Goal: Information Seeking & Learning: Learn about a topic

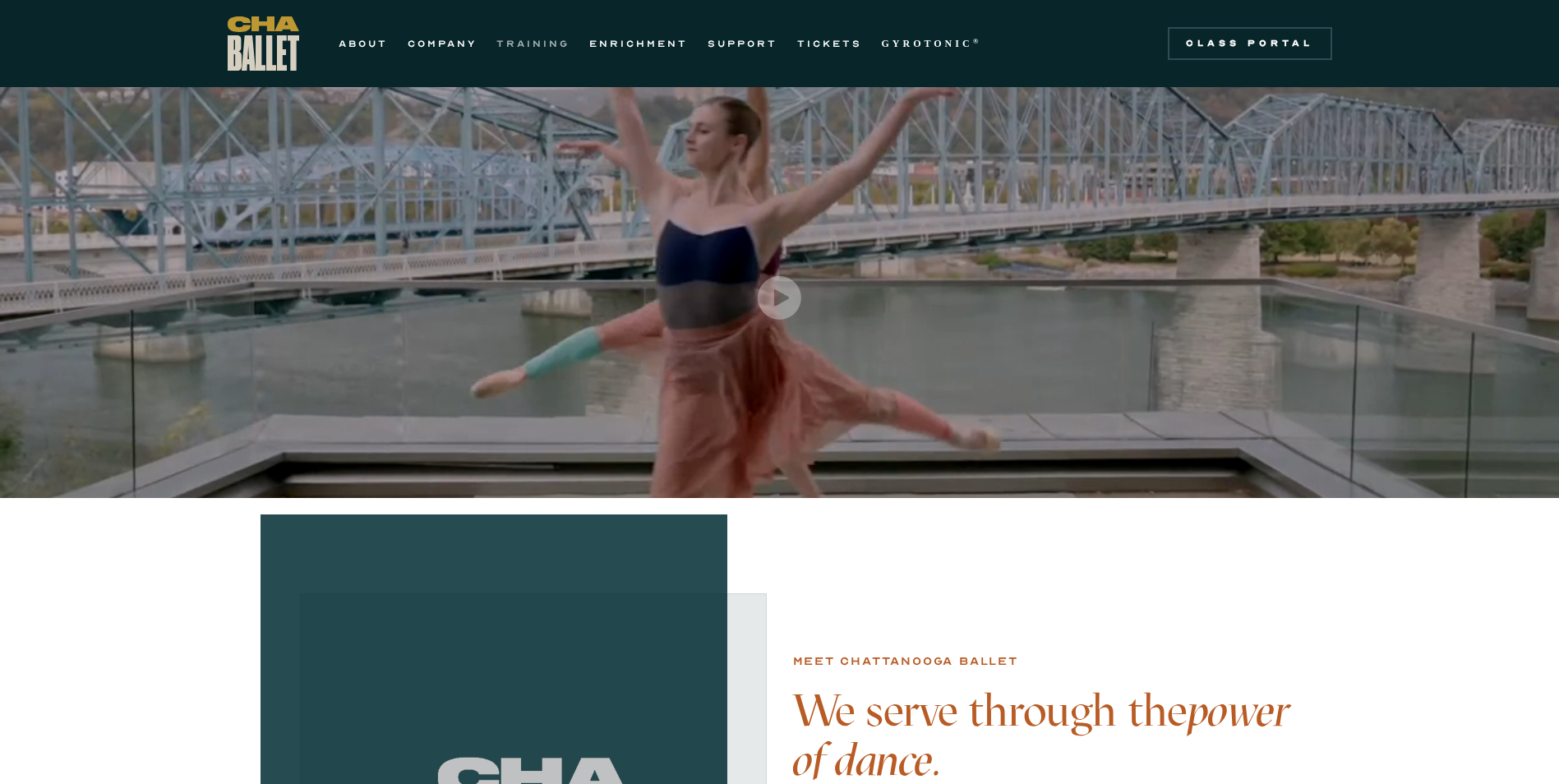
click at [518, 42] on link "TRAINING" at bounding box center [532, 43] width 73 height 19
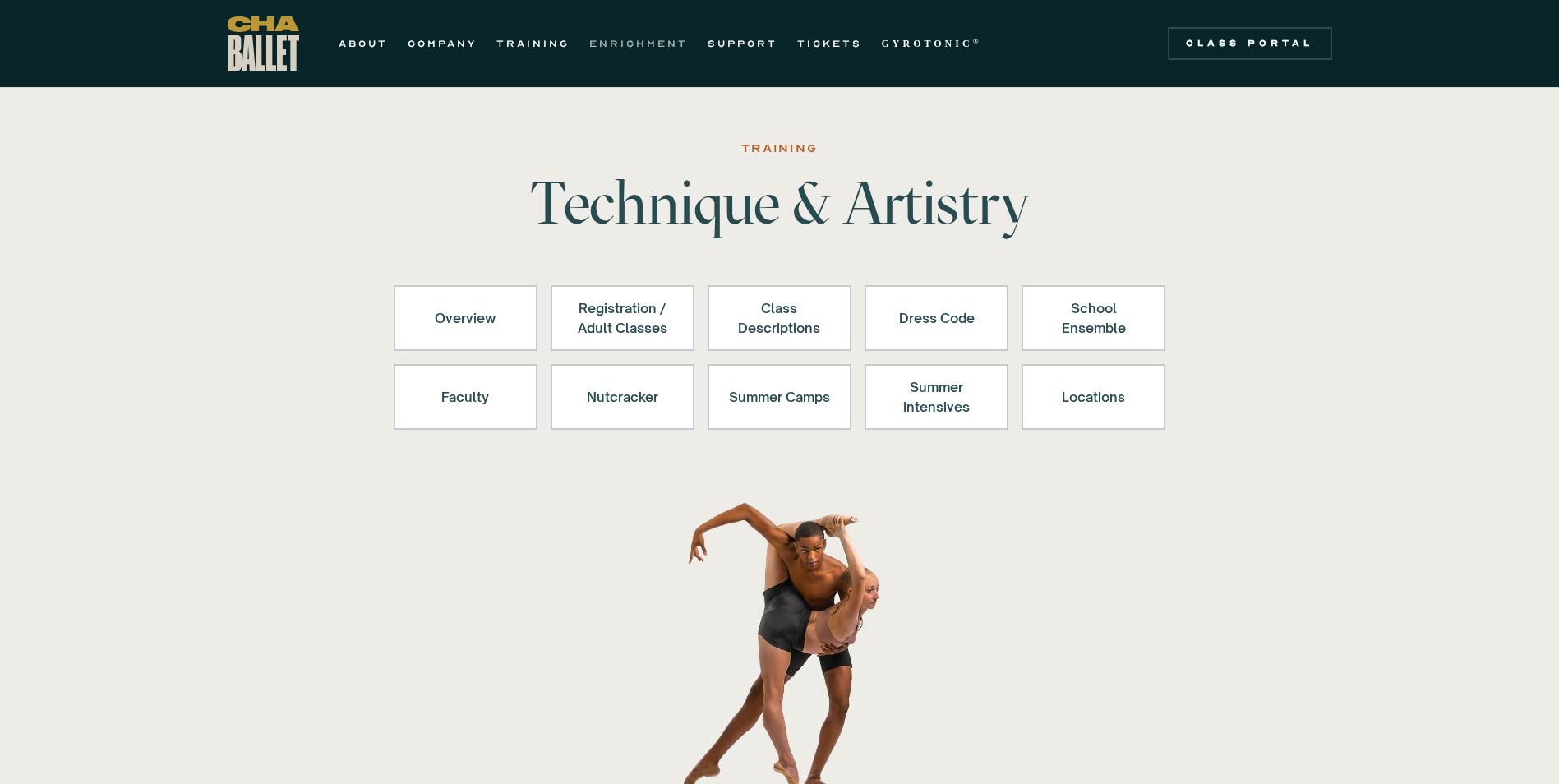
click at [638, 40] on link "ENRICHMENT" at bounding box center [638, 43] width 98 height 19
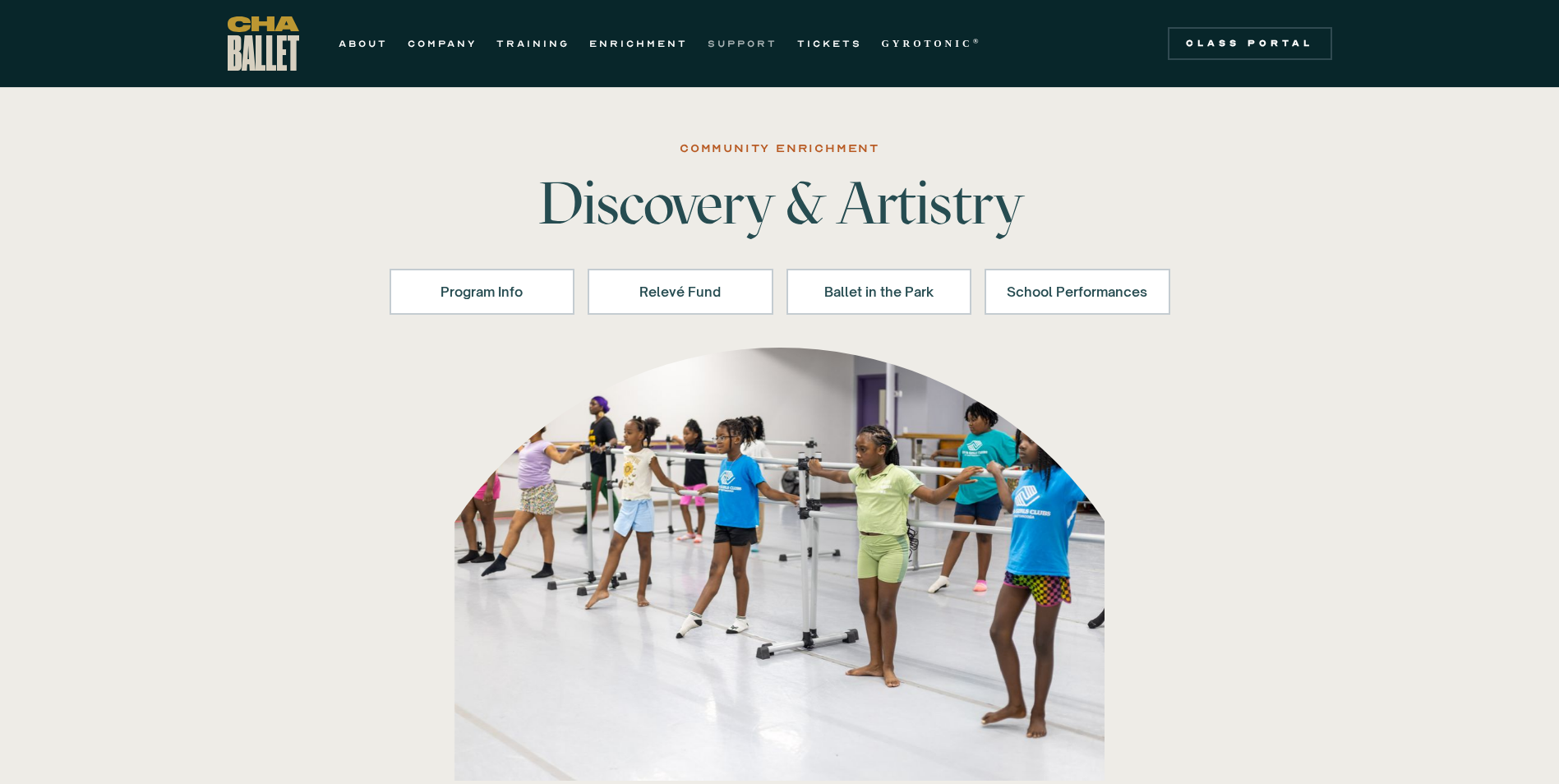
click at [722, 35] on link "SUPPORT" at bounding box center [742, 43] width 69 height 19
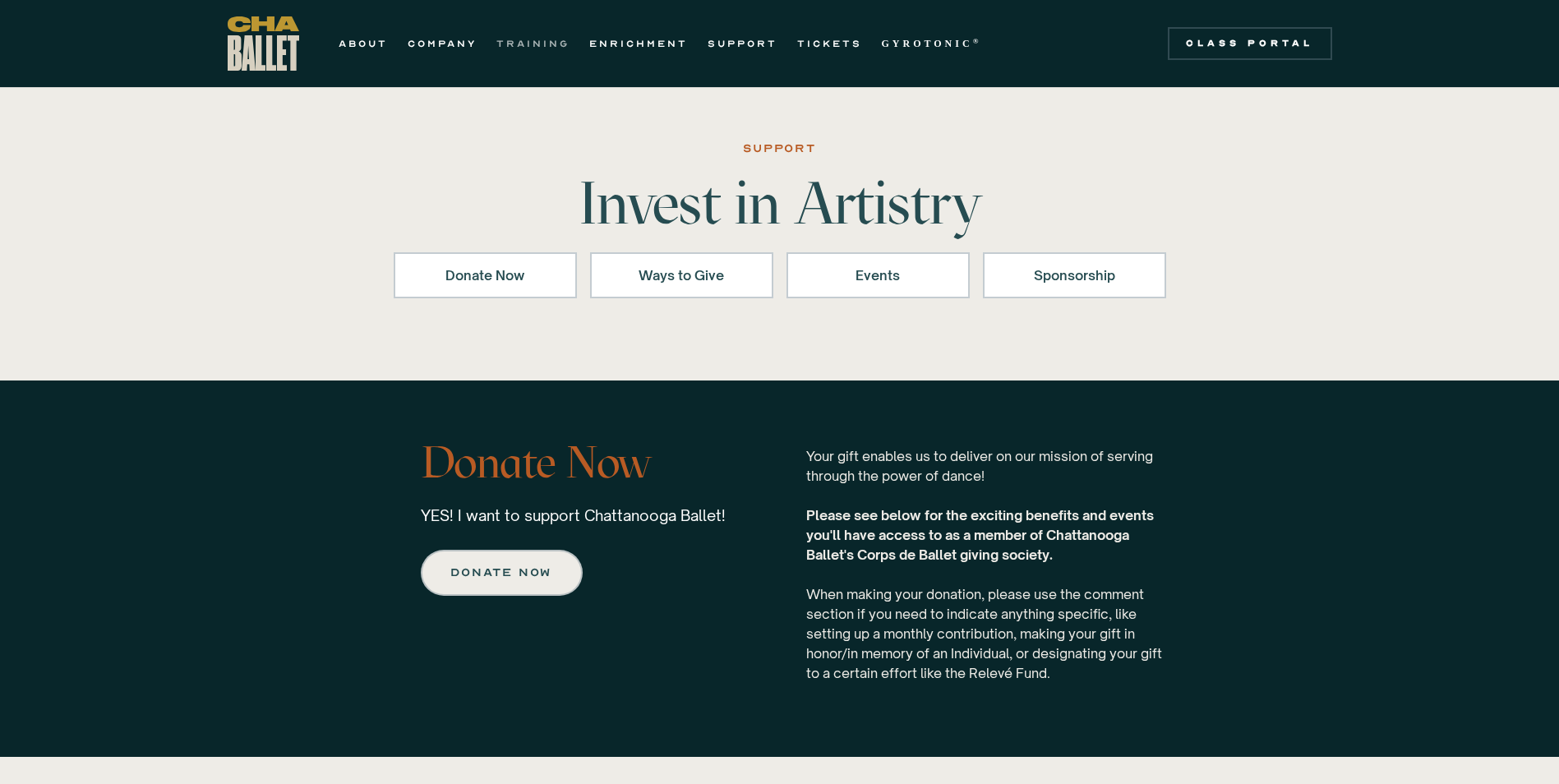
click at [505, 33] on link "TRAINING" at bounding box center [532, 43] width 73 height 19
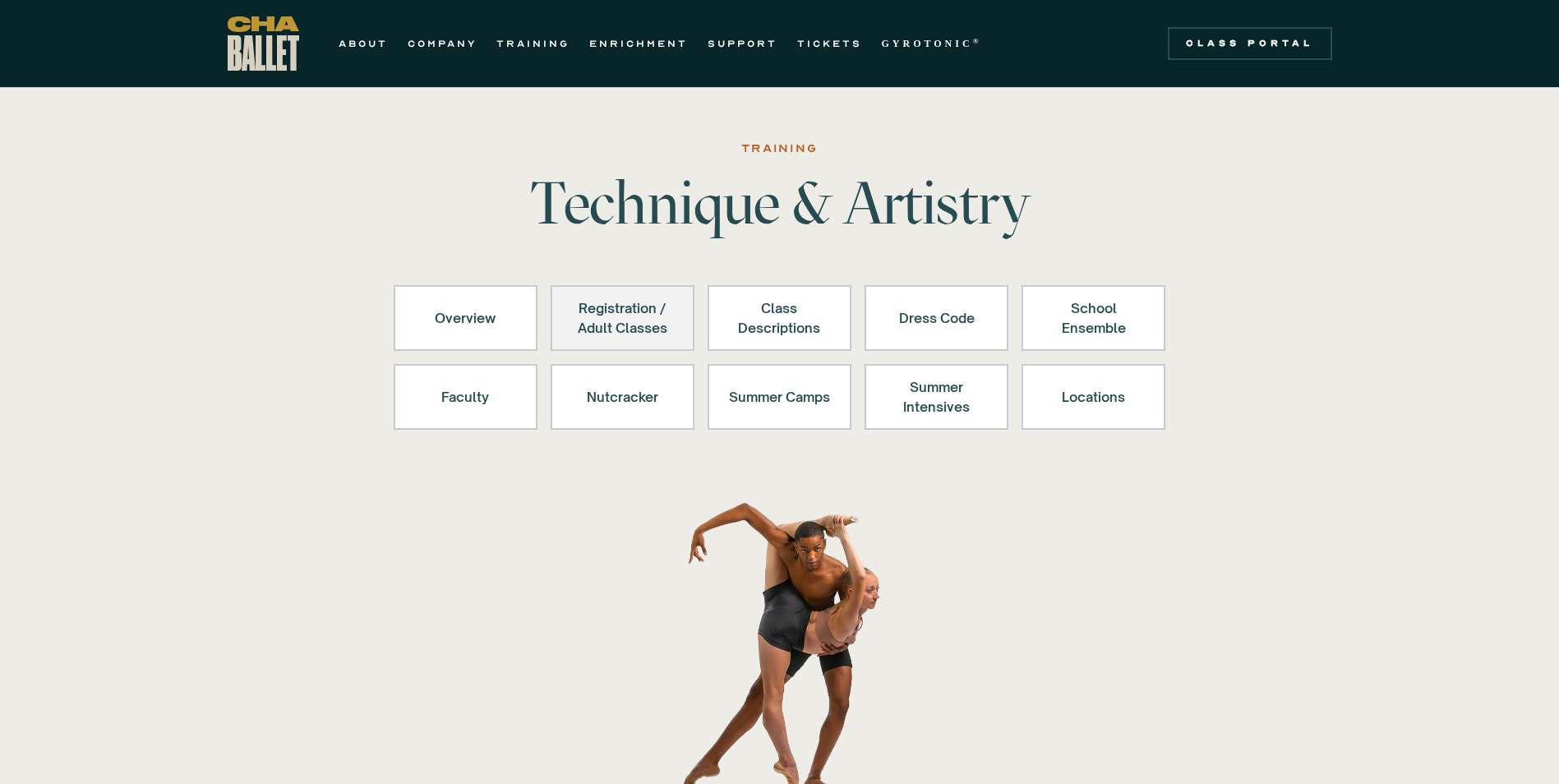
click at [653, 332] on div "Registration / Adult Classes" at bounding box center [622, 317] width 101 height 40
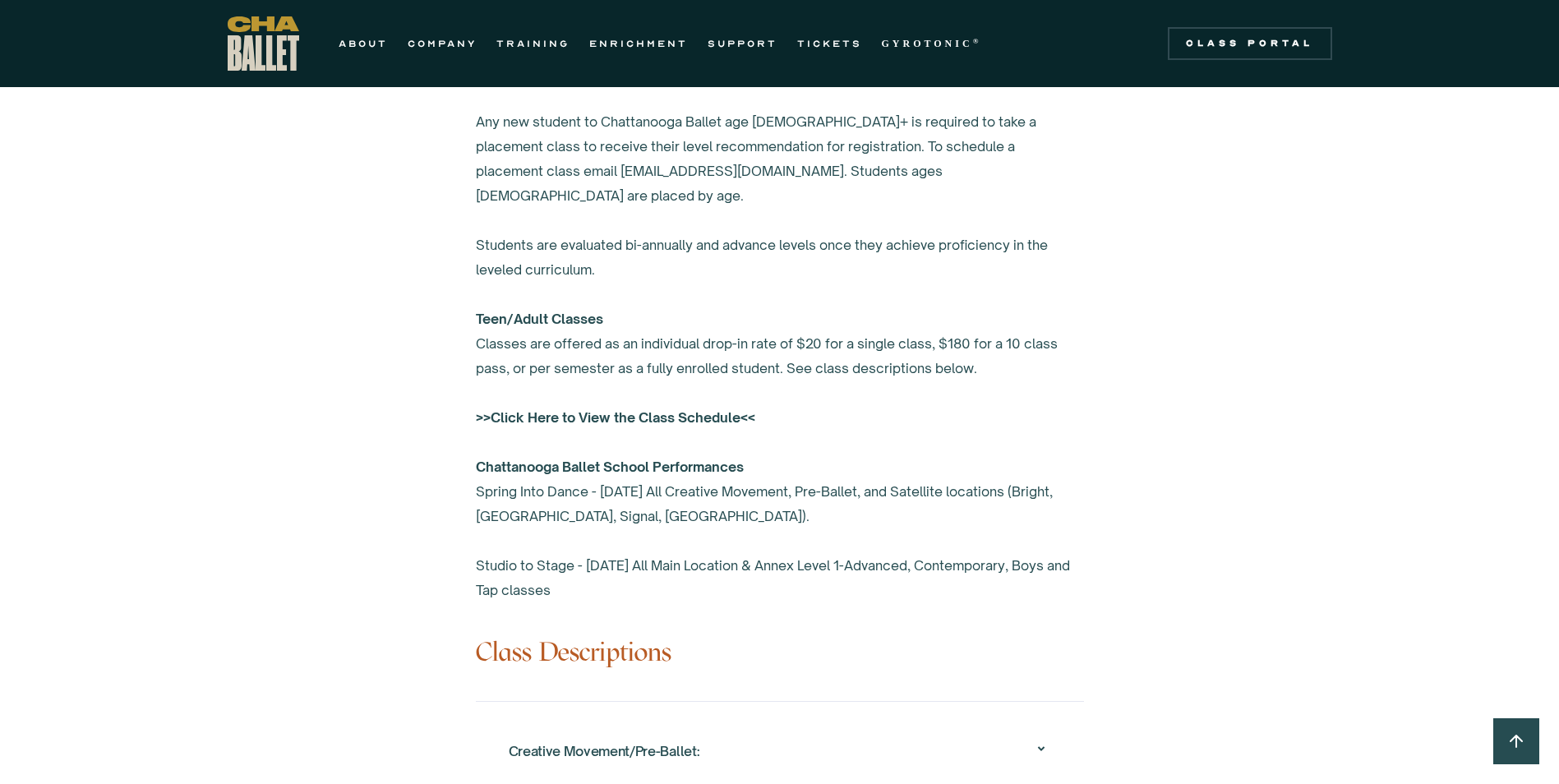
scroll to position [1076, 0]
click at [634, 408] on strong ">>Click Here to View the Class Schedule<<" at bounding box center [616, 417] width 280 height 17
